Goal: Transaction & Acquisition: Purchase product/service

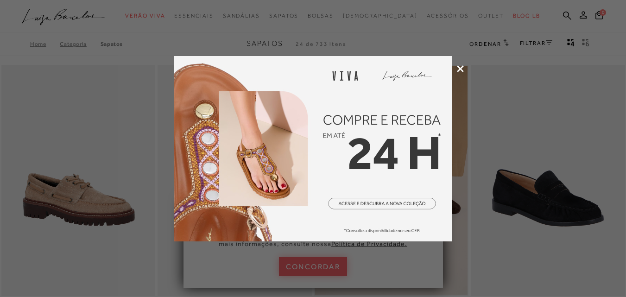
click at [461, 70] on icon at bounding box center [460, 68] width 7 height 7
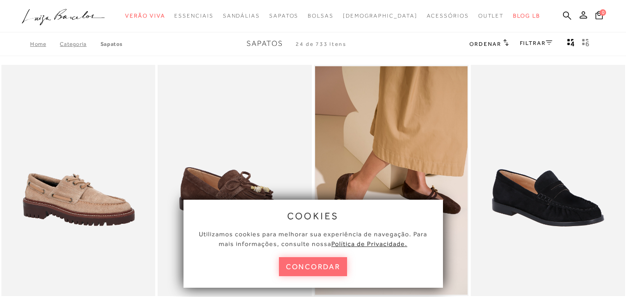
click at [305, 261] on button "concordar" at bounding box center [313, 266] width 69 height 19
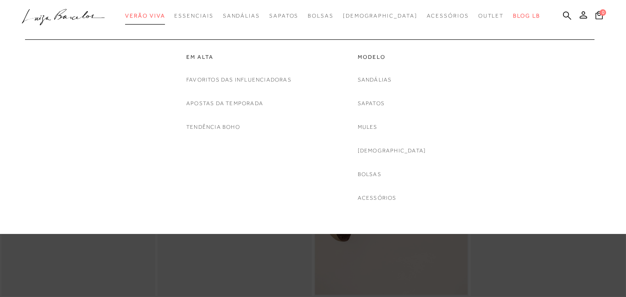
click at [158, 13] on span "Verão Viva" at bounding box center [145, 16] width 40 height 6
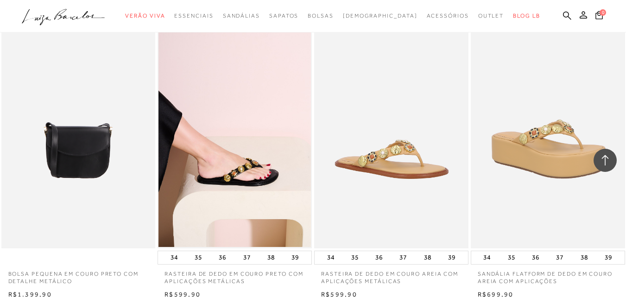
scroll to position [1762, 0]
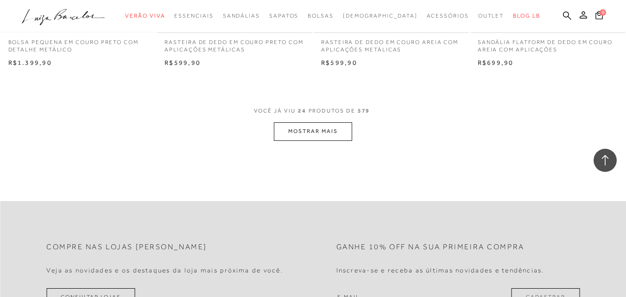
click at [309, 135] on button "MOSTRAR MAIS" at bounding box center [313, 131] width 78 height 18
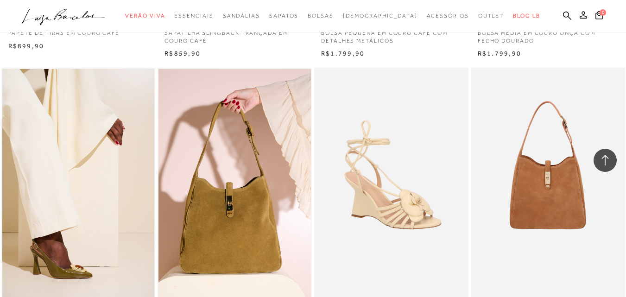
scroll to position [3430, 0]
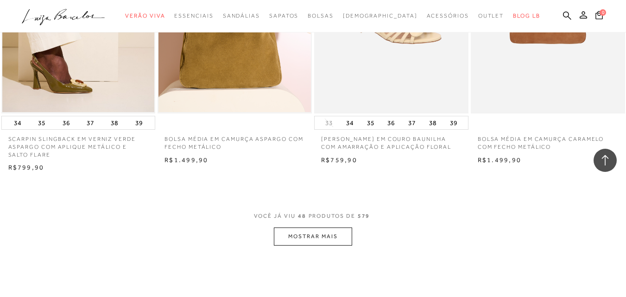
click at [316, 240] on button "MOSTRAR MAIS" at bounding box center [313, 237] width 78 height 18
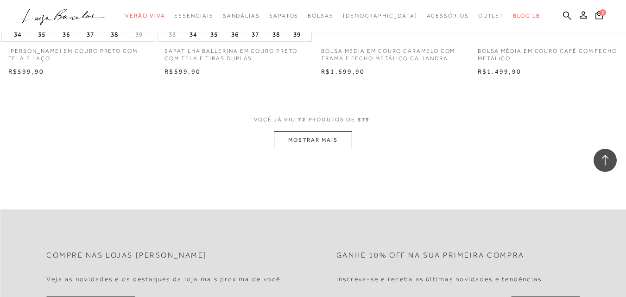
scroll to position [5331, 0]
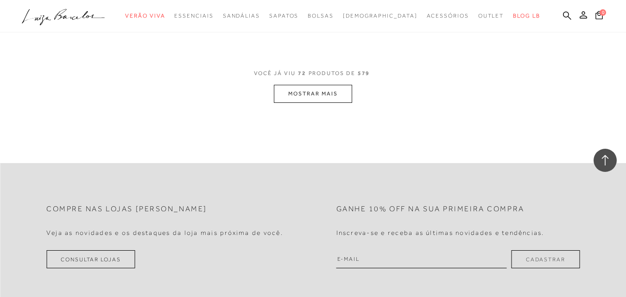
click at [318, 96] on button "MOSTRAR MAIS" at bounding box center [313, 94] width 78 height 18
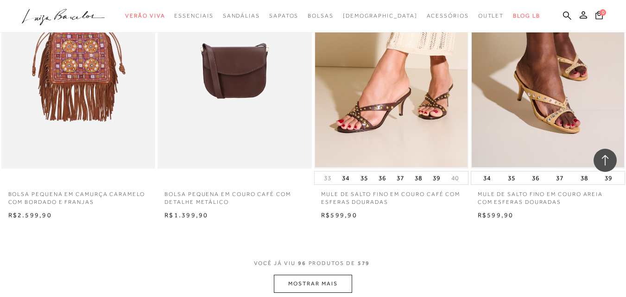
scroll to position [6954, 0]
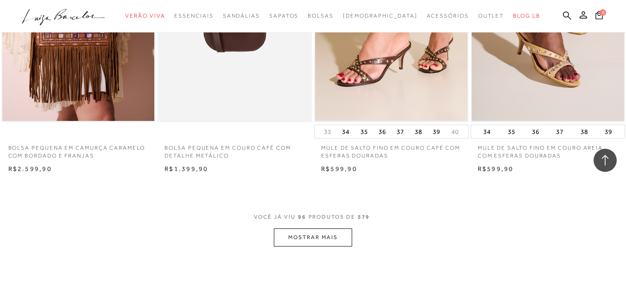
click at [340, 240] on button "MOSTRAR MAIS" at bounding box center [313, 238] width 78 height 18
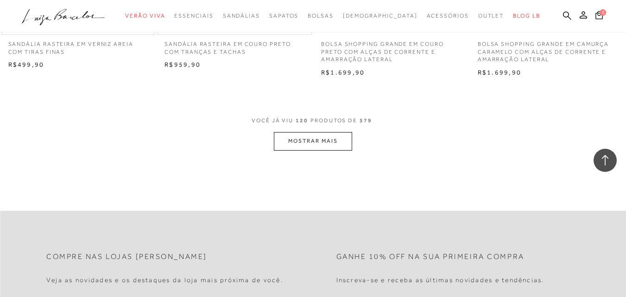
scroll to position [8761, 0]
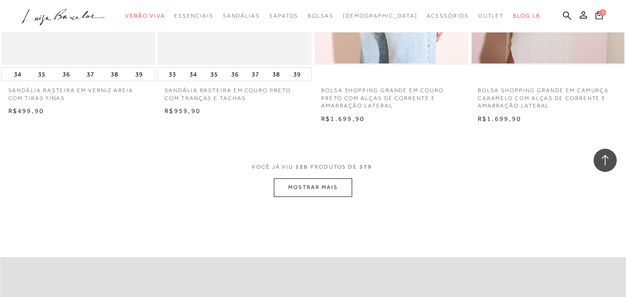
click at [323, 190] on button "MOSTRAR MAIS" at bounding box center [313, 187] width 78 height 18
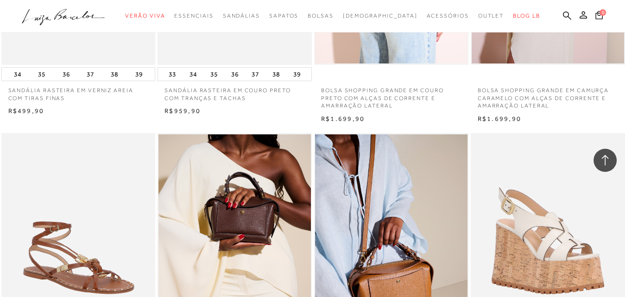
scroll to position [8993, 0]
